Goal: Information Seeking & Learning: Find specific fact

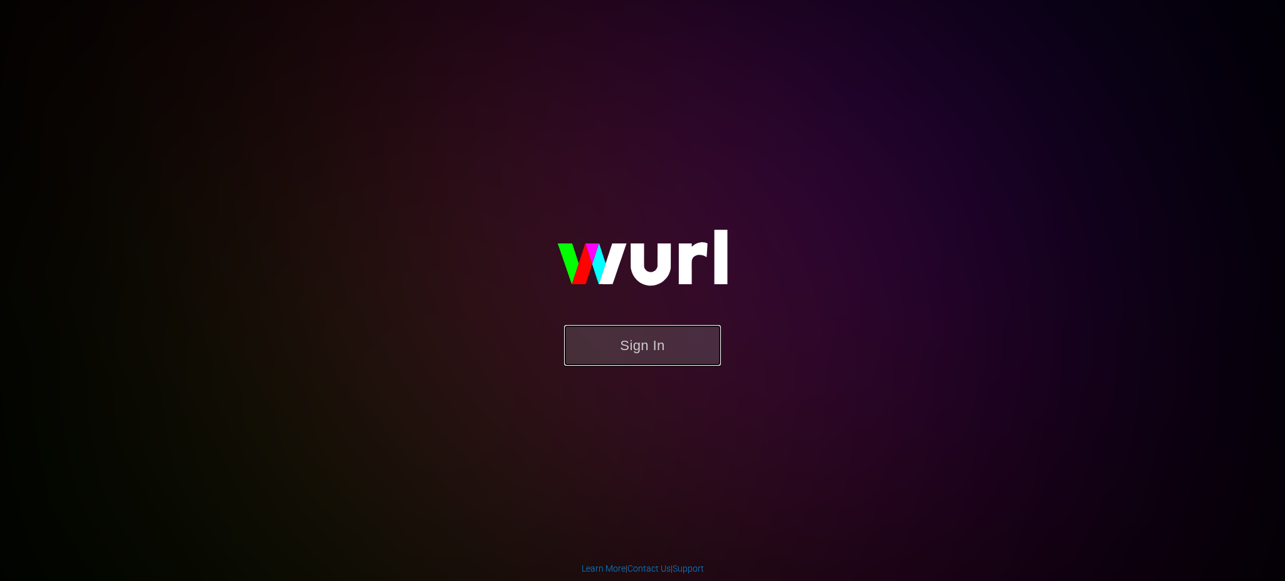
click at [653, 354] on button "Sign In" at bounding box center [642, 345] width 157 height 41
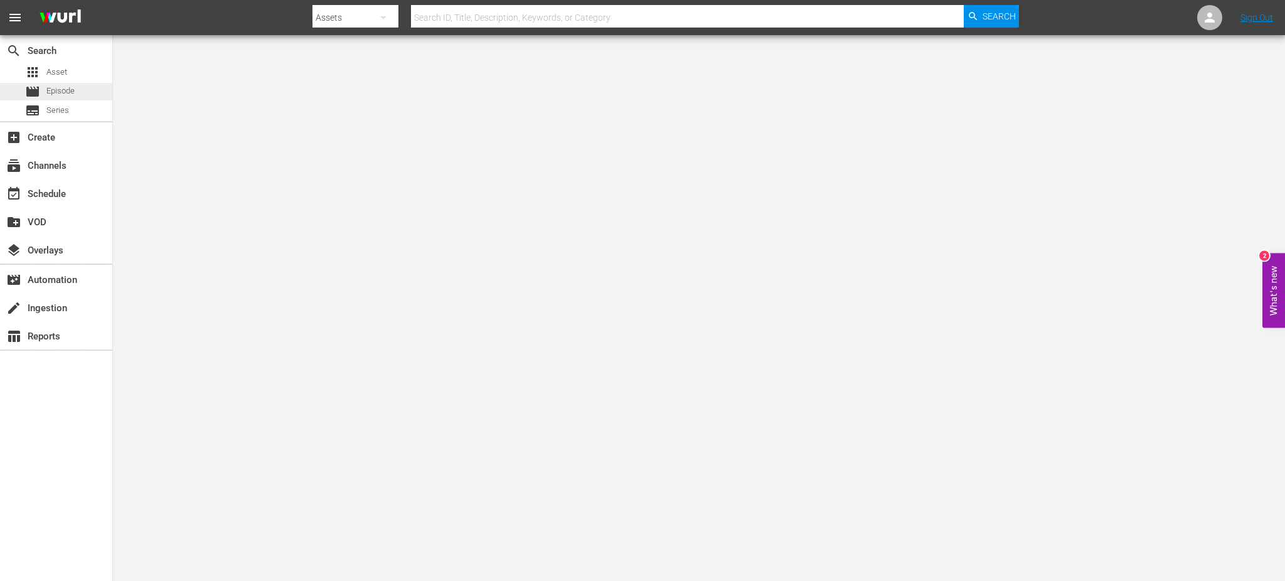
click at [58, 86] on span "Episode" at bounding box center [60, 91] width 28 height 13
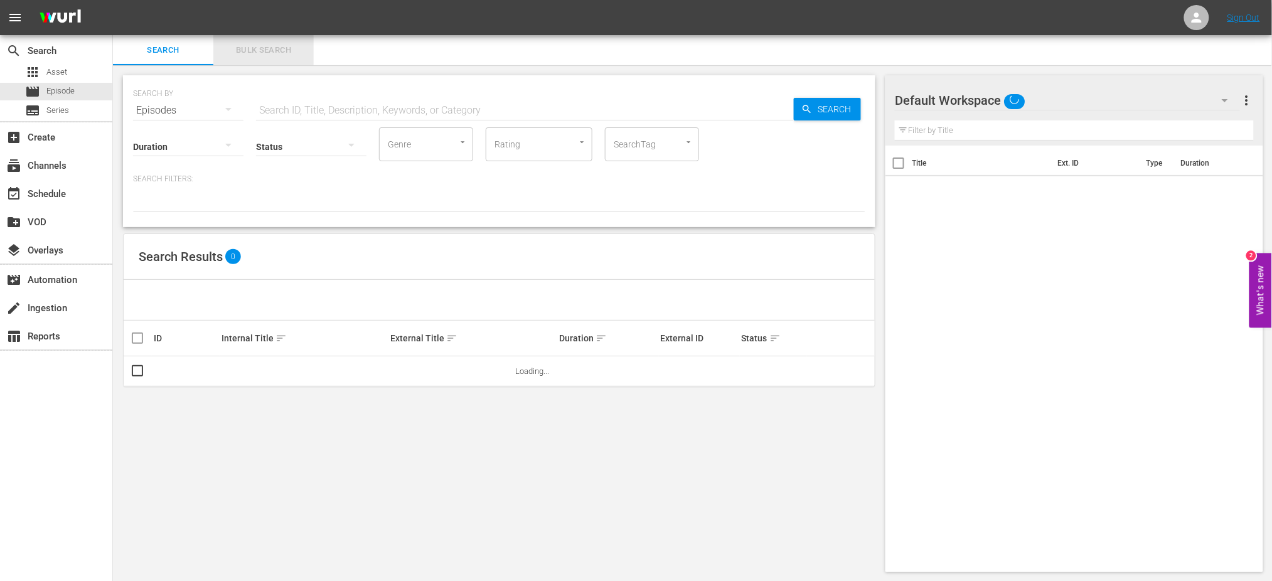
click at [259, 47] on span "Bulk Search" at bounding box center [263, 50] width 85 height 14
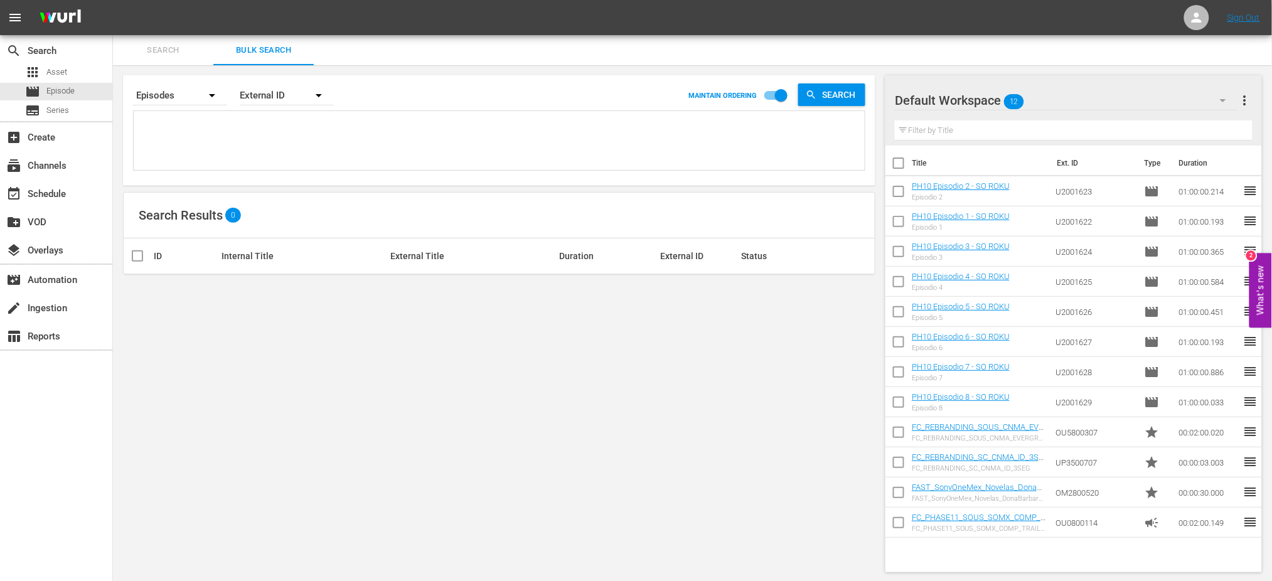
click at [149, 133] on textarea at bounding box center [501, 142] width 728 height 57
paste textarea "U6000035_BRA_18"
type textarea "U6000035_BRA_18"
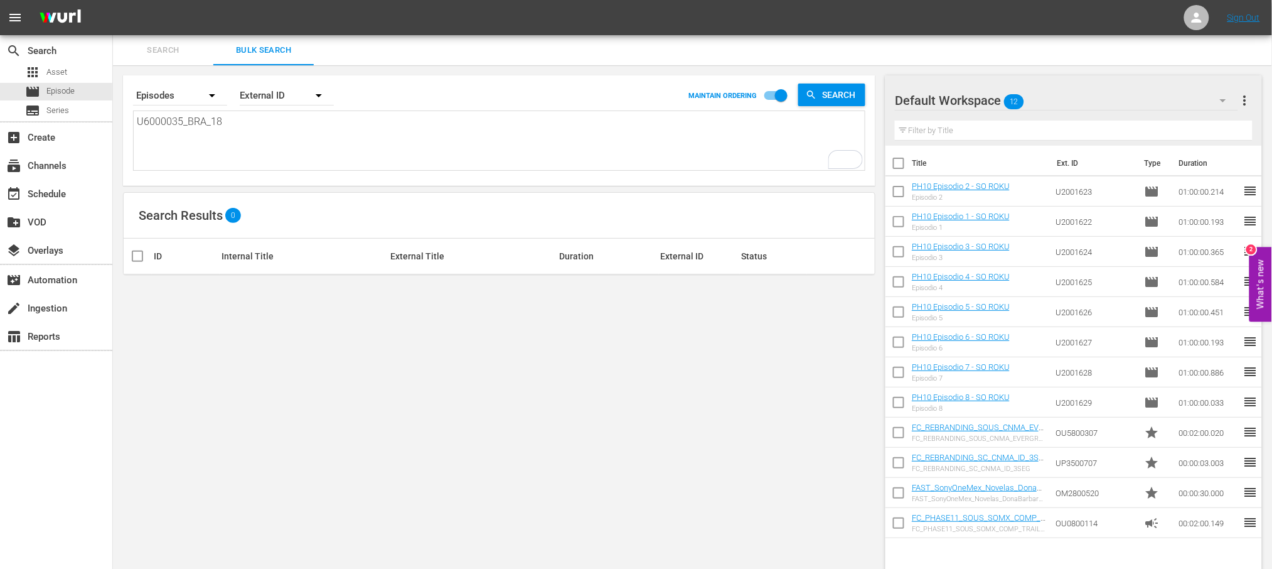
click at [259, 128] on textarea "U6000035_BRA_18" at bounding box center [501, 142] width 728 height 57
type textarea "U6000035_BRA_1"
type textarea "U6000035_BRA_"
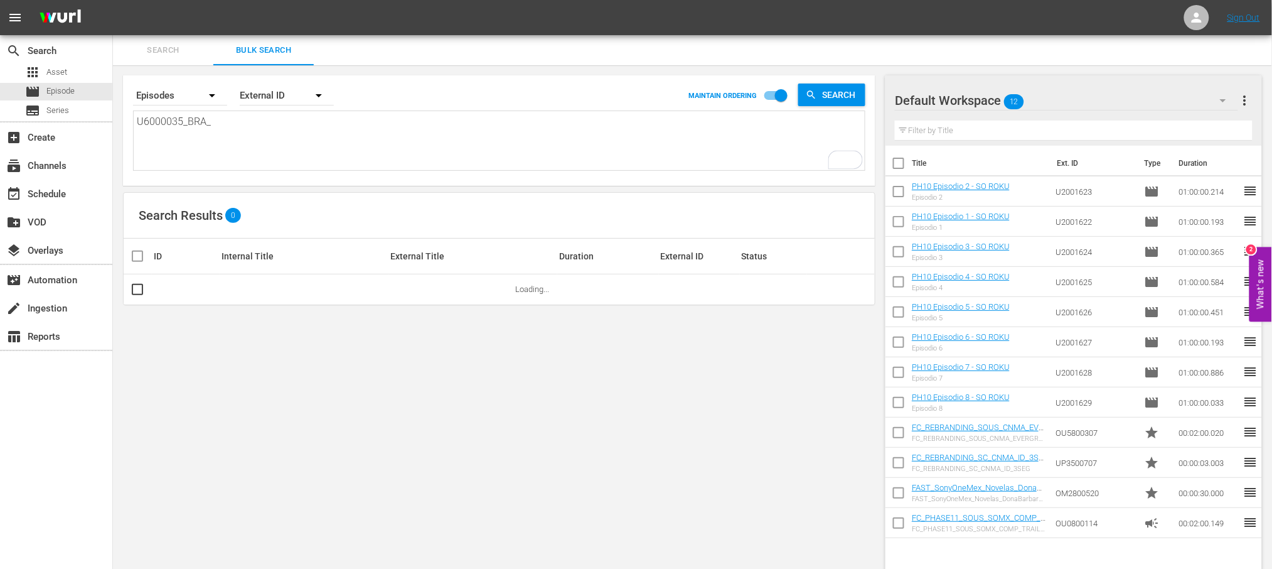
type textarea "U6000035_BRA"
type textarea "U6000035_BR"
type textarea "U6000035_B"
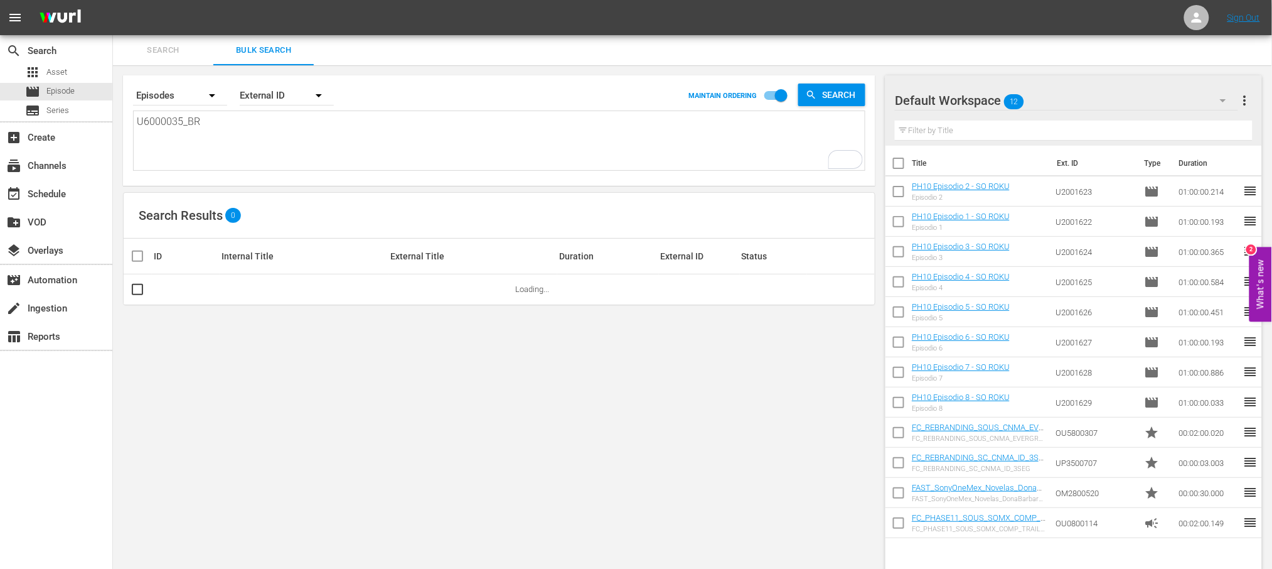
type textarea "U6000035_B"
type textarea "U6000035_"
type textarea "U6000035"
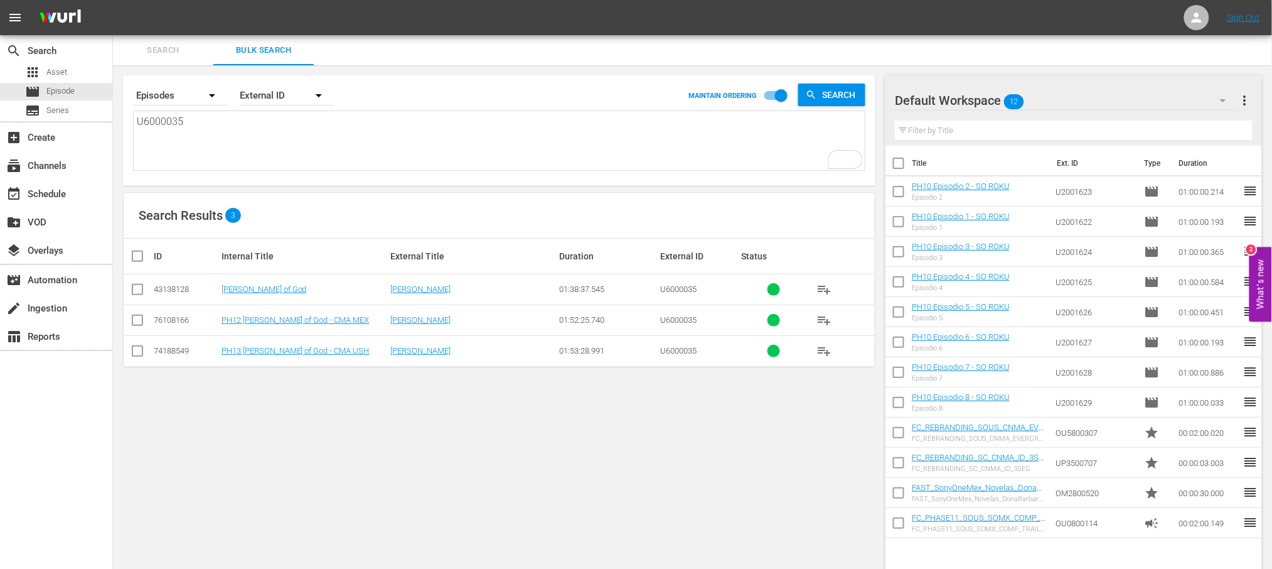
type textarea "U6000035"
click at [152, 138] on textarea "U6000035" at bounding box center [501, 142] width 728 height 57
drag, startPoint x: 192, startPoint y: 119, endPoint x: 93, endPoint y: 110, distance: 99.6
click at [113, 0] on div "search Search apps Asset movie Episode subtitles Series add_box Create subscrip…" at bounding box center [692, 0] width 1159 height 0
paste textarea "220_BRA_A14"
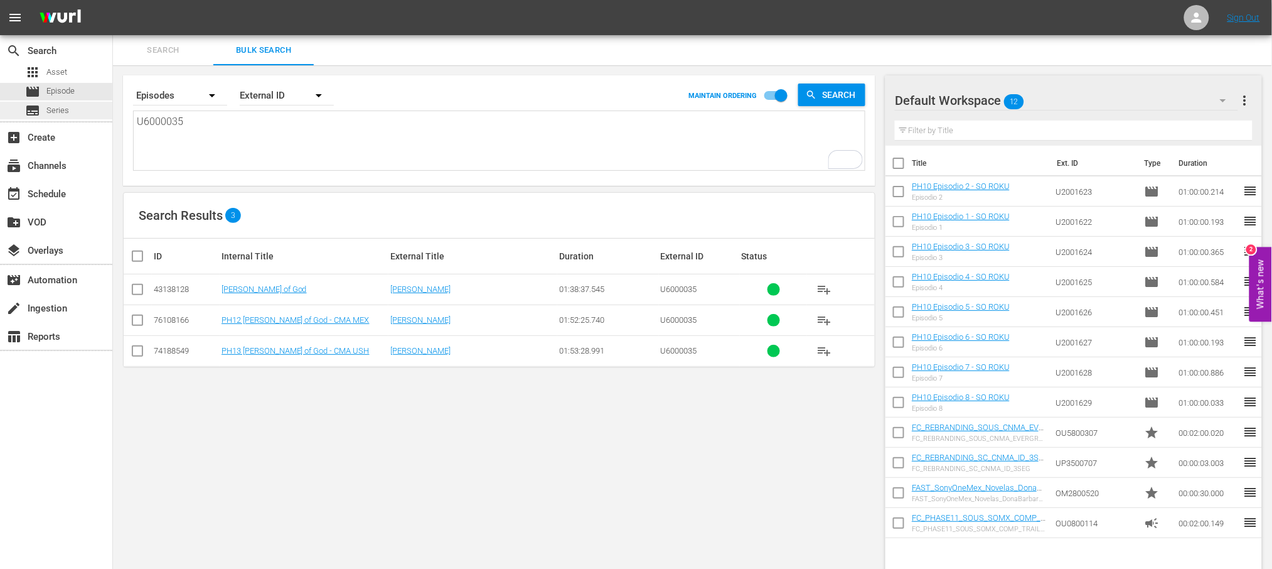
type textarea "U6000220_BRA_A14"
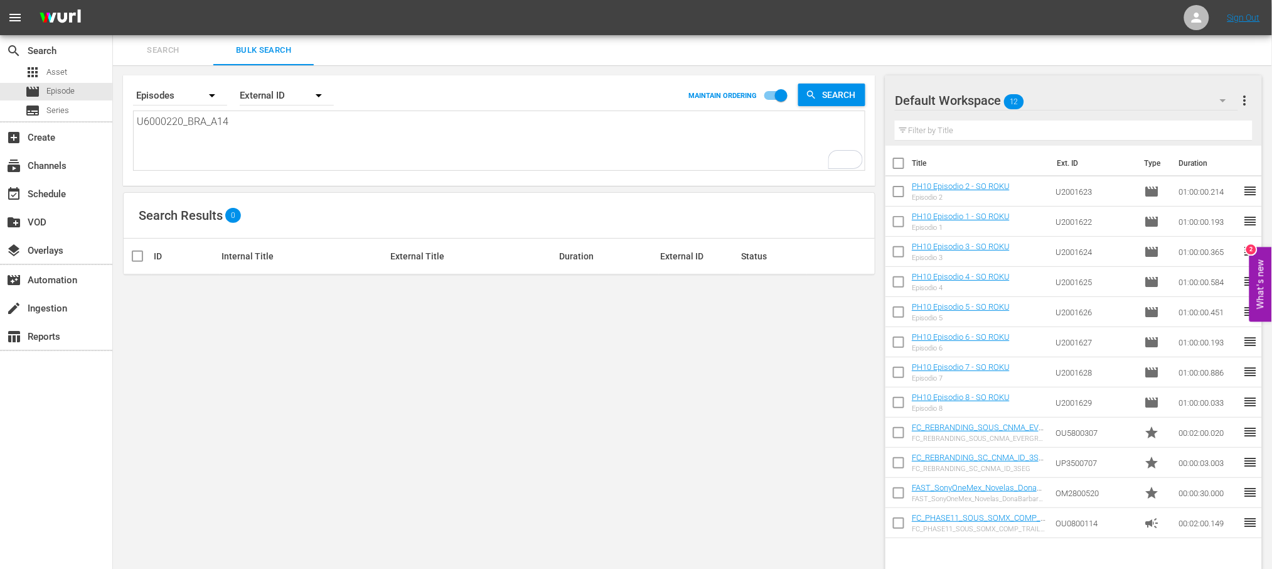
type textarea "U6000220_BRA_A1"
type textarea "U6000220_BRA_A"
type textarea "U6000220_BRA_"
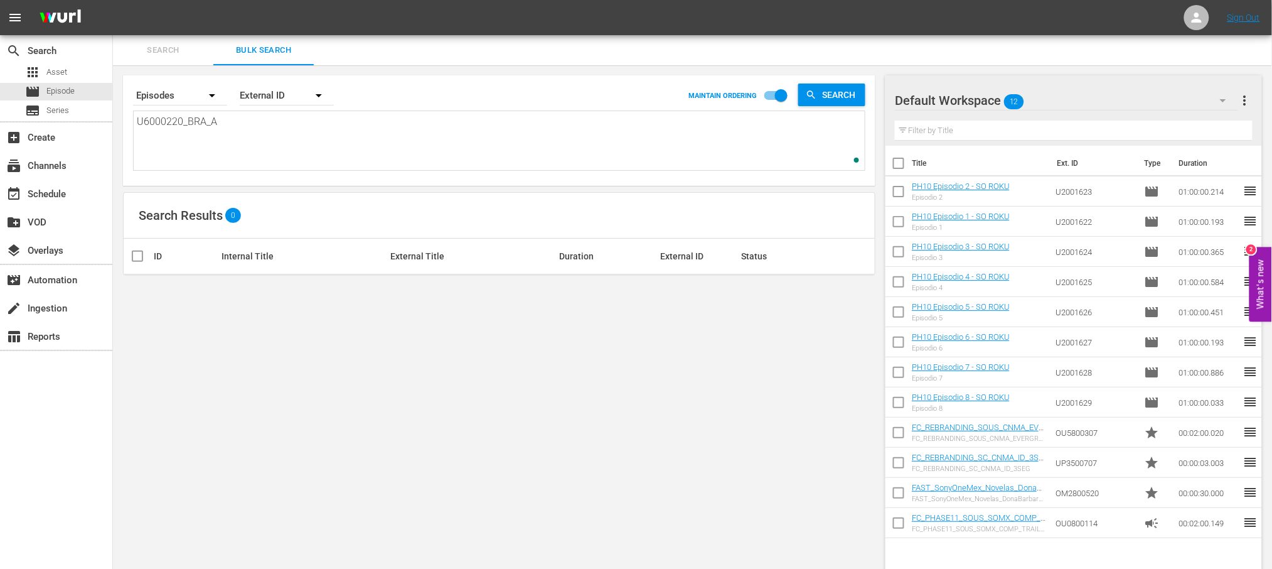
type textarea "U6000220_BRA_"
type textarea "U6000220_BRA"
type textarea "U6000220_BR"
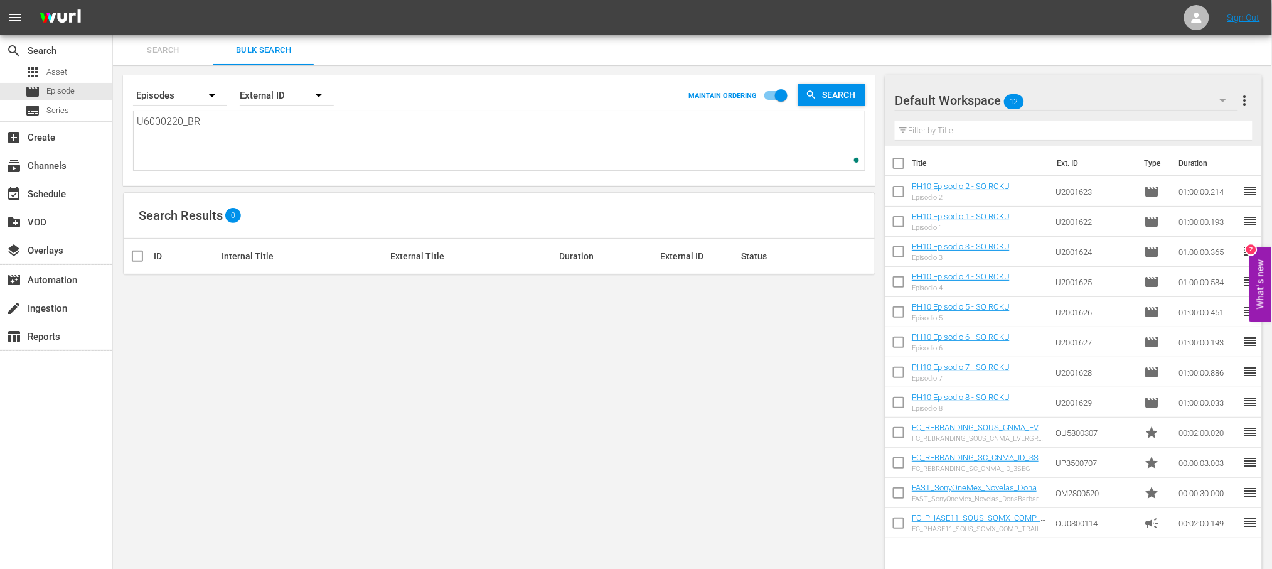
type textarea "U6000220_B"
type textarea "U6000220_"
type textarea "U6000220"
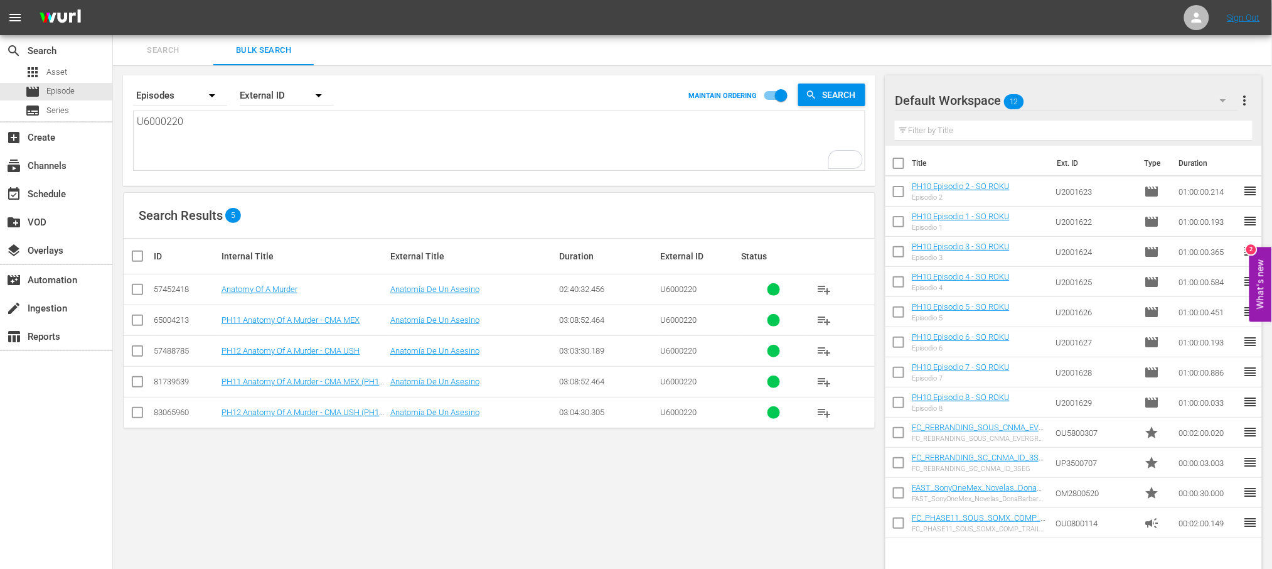
type textarea "U6000220"
